Goal: Task Accomplishment & Management: Complete application form

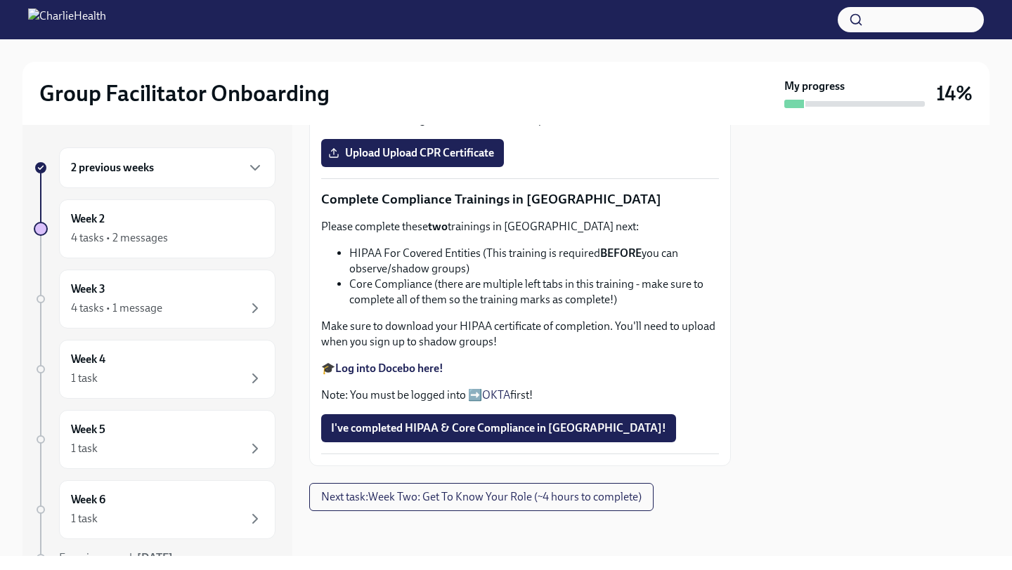
scroll to position [776, 0]
click at [551, 492] on span "Next task : Week Two: Get To Know Your Role (~4 hours to complete)" at bounding box center [481, 497] width 320 height 14
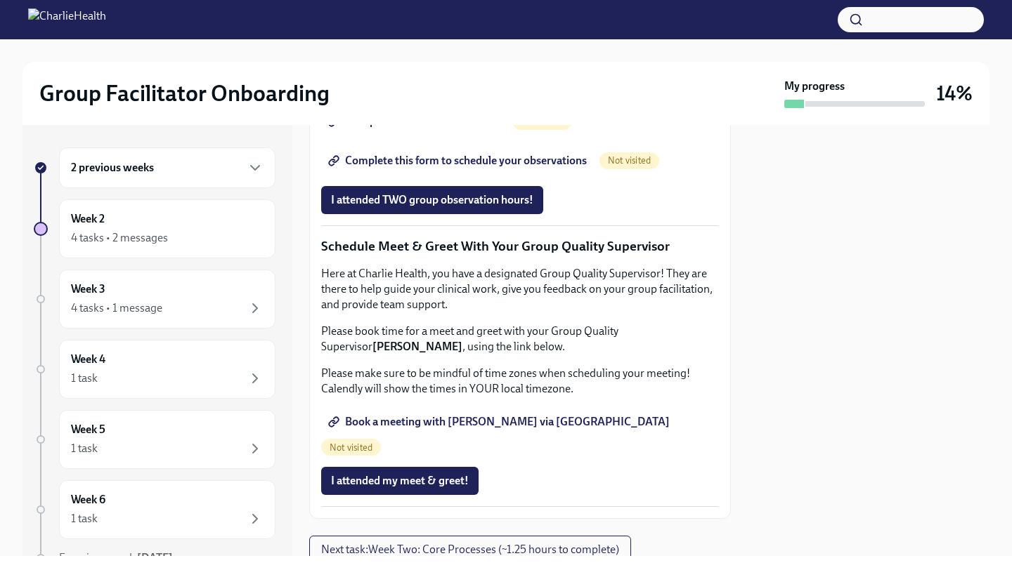
scroll to position [1040, 0]
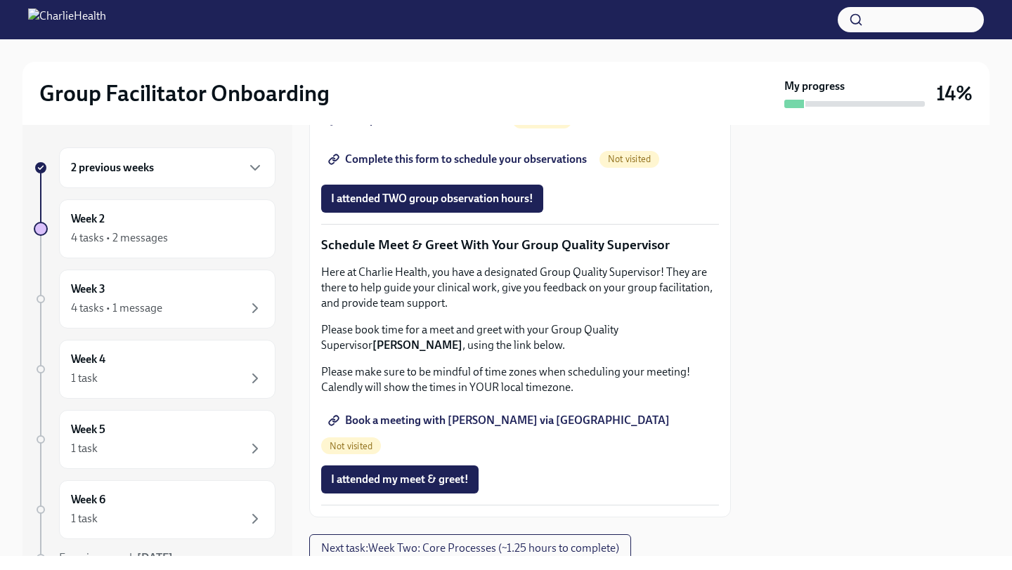
click at [469, 127] on span "Group Observation Instructions" at bounding box center [415, 120] width 169 height 14
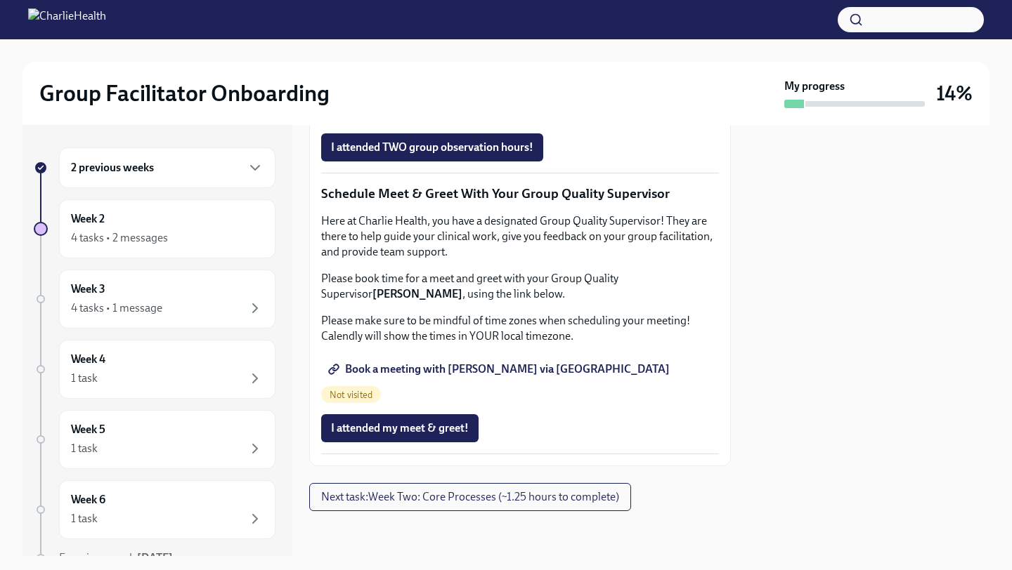
scroll to position [1275, 0]
click at [562, 115] on span "Complete this form to schedule your observations" at bounding box center [459, 108] width 256 height 14
click at [522, 377] on span "Book a meeting with [PERSON_NAME] via [GEOGRAPHIC_DATA]" at bounding box center [500, 369] width 339 height 14
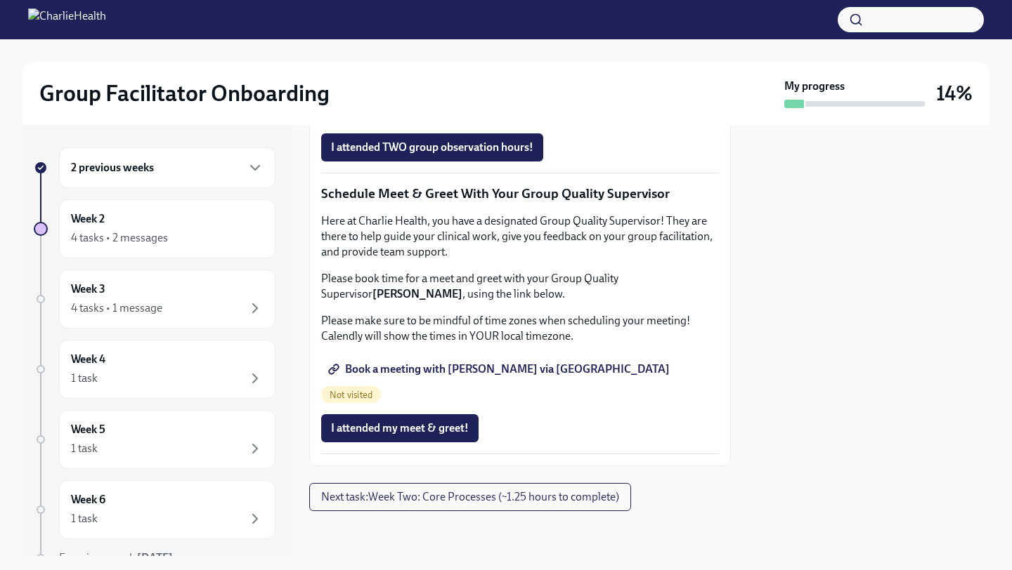
click at [530, 377] on span "Book a meeting with [PERSON_NAME] via [GEOGRAPHIC_DATA]" at bounding box center [500, 369] width 339 height 14
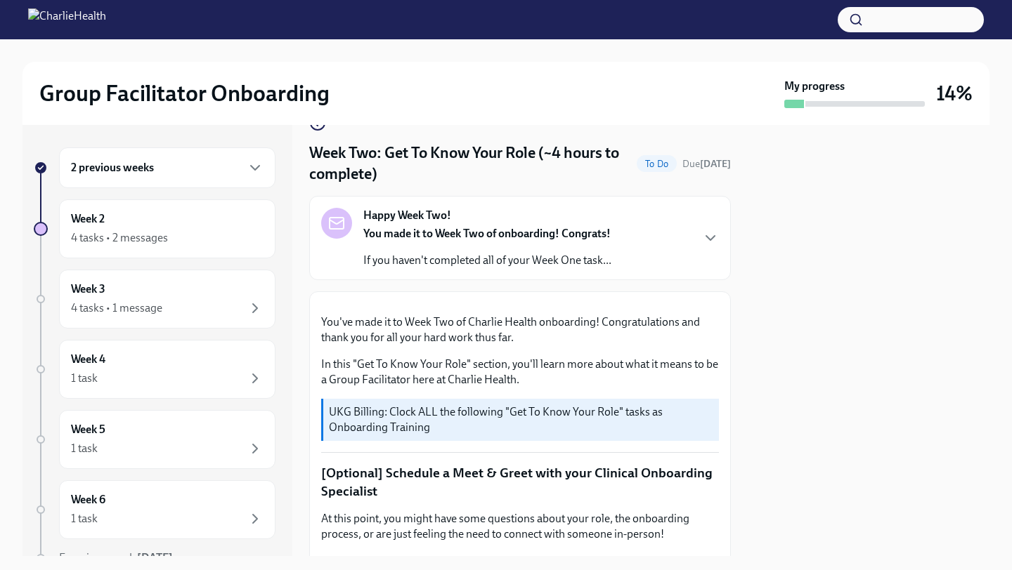
scroll to position [0, 0]
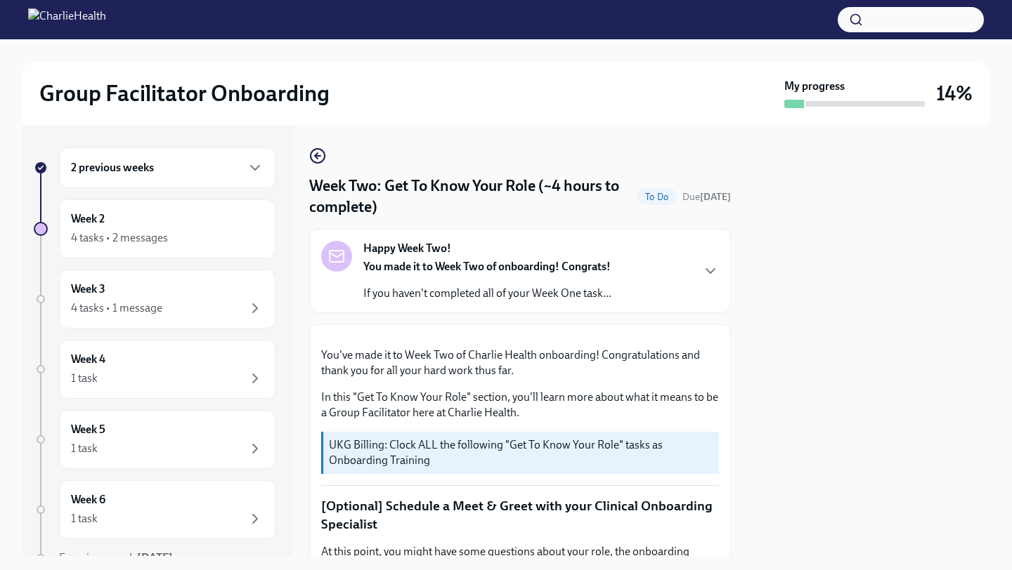
click at [487, 256] on div "Happy Week Two! You made it to Week Two of onboarding! Congrats! If you haven't…" at bounding box center [487, 271] width 248 height 60
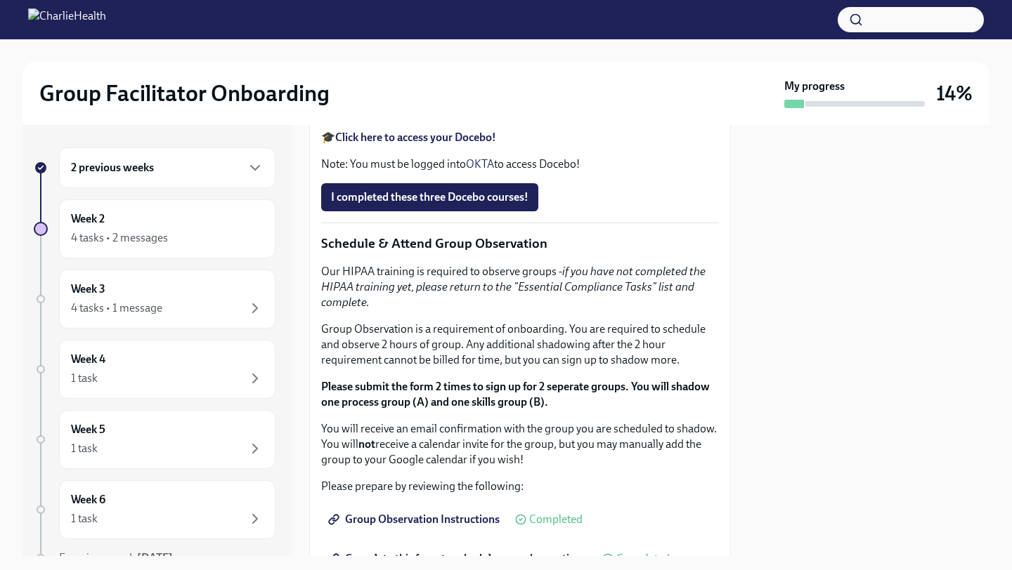
scroll to position [991, 0]
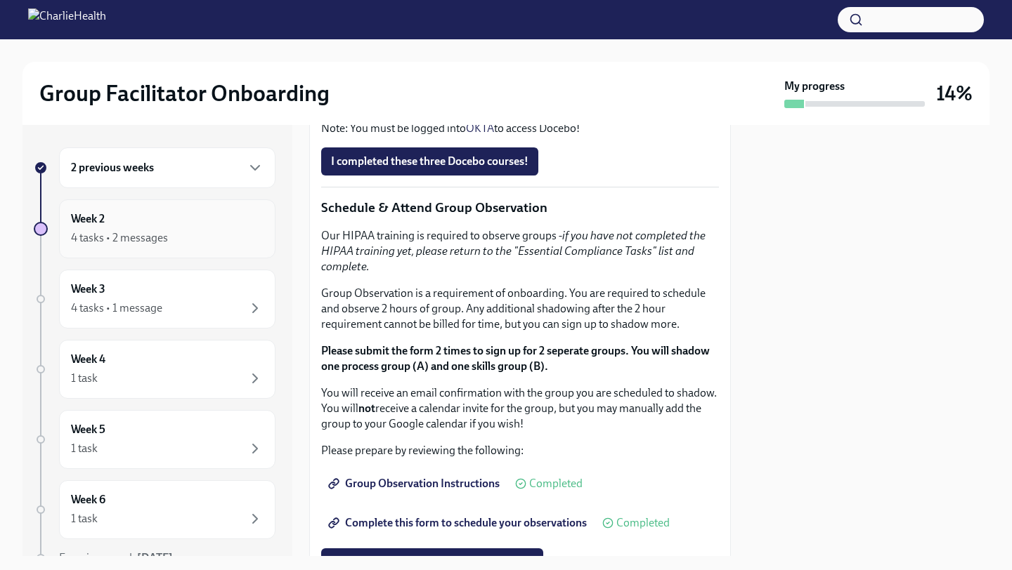
click at [223, 228] on div "Week 2 4 tasks • 2 messages" at bounding box center [167, 228] width 192 height 35
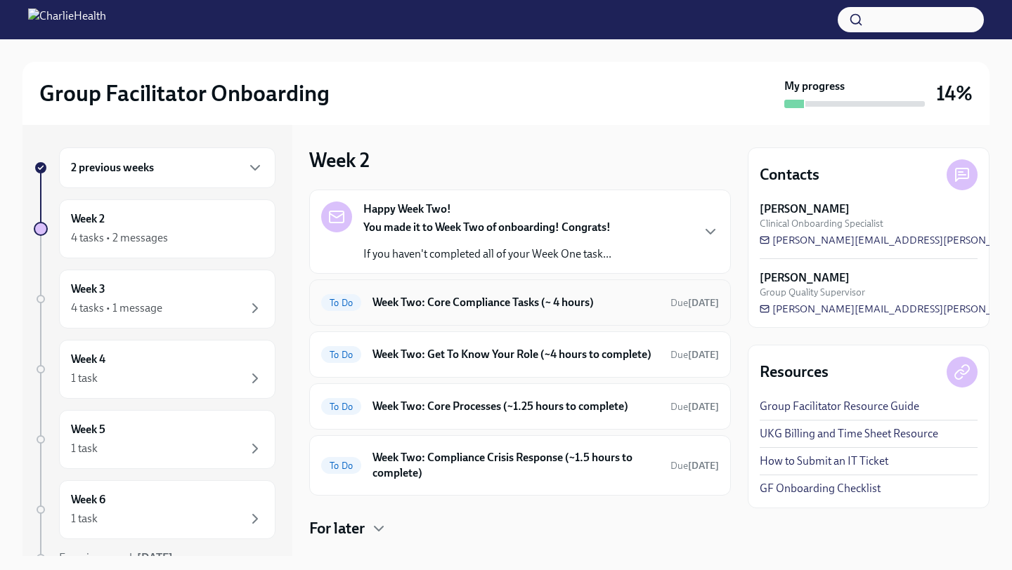
click at [476, 299] on h6 "Week Two: Core Compliance Tasks (~ 4 hours)" at bounding box center [515, 302] width 287 height 15
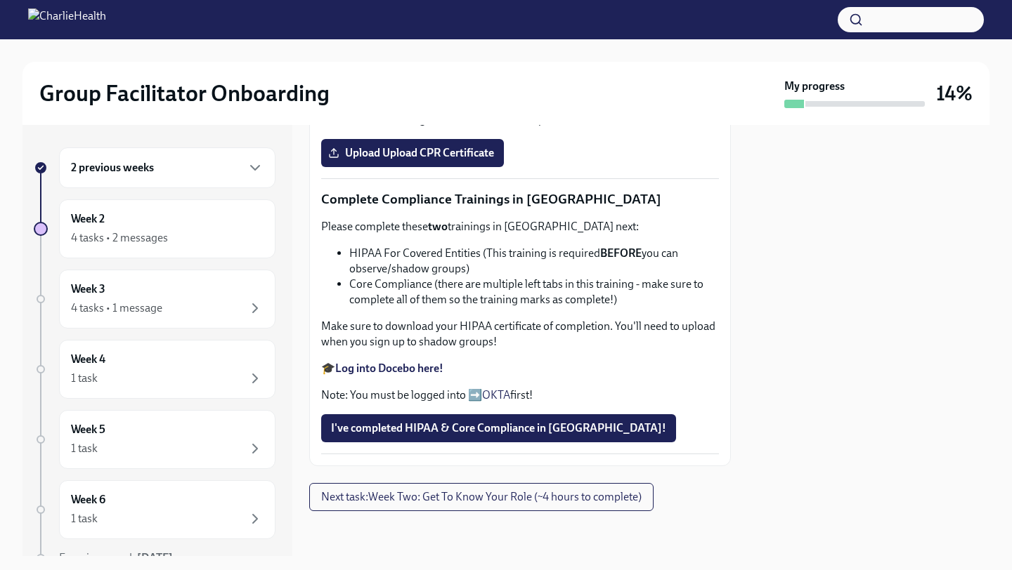
scroll to position [756, 0]
click at [497, 436] on span "I've completed HIPAA & Core Compliance in [GEOGRAPHIC_DATA]!" at bounding box center [498, 428] width 335 height 14
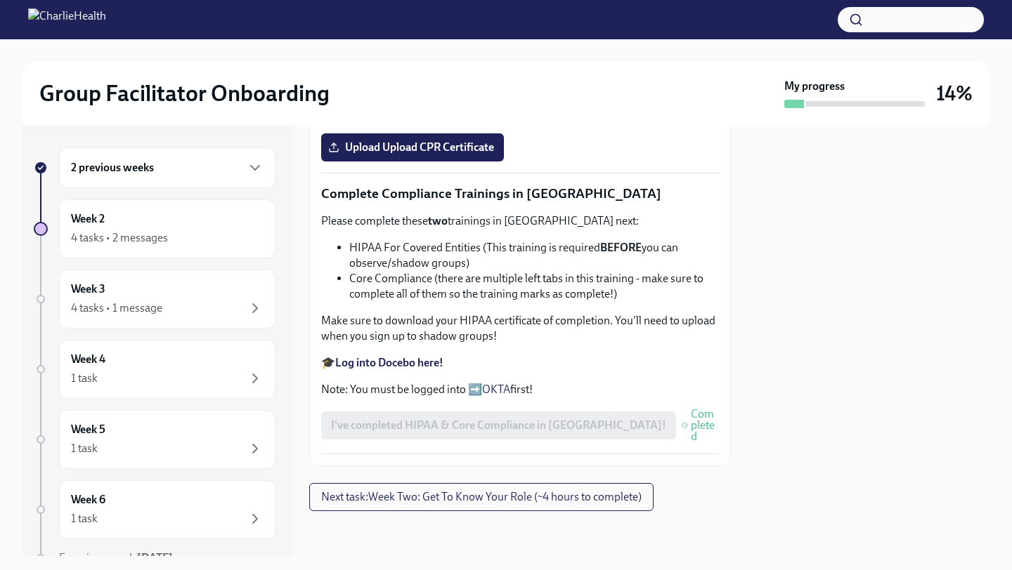
scroll to position [695, 0]
click at [499, 443] on div "I've completed HIPAA & Core Compliance in [GEOGRAPHIC_DATA]! Completed" at bounding box center [520, 426] width 398 height 34
